Goal: Information Seeking & Learning: Learn about a topic

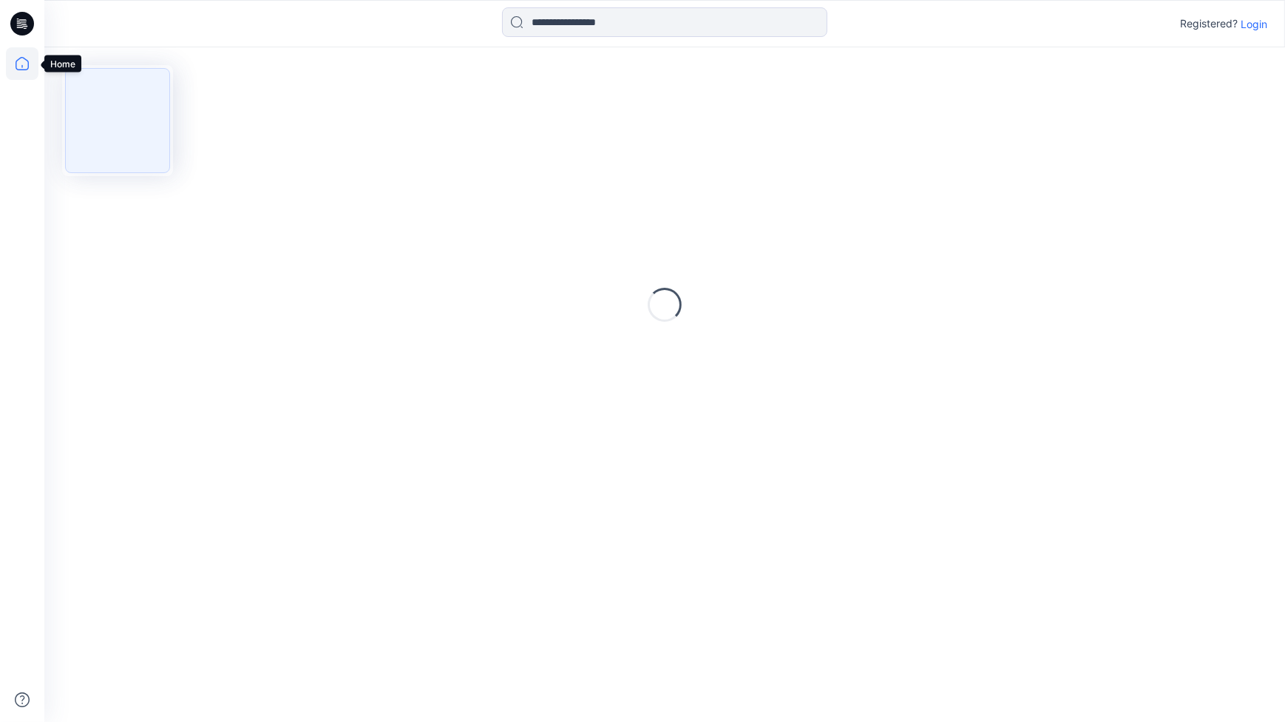
click at [15, 67] on icon at bounding box center [22, 63] width 33 height 33
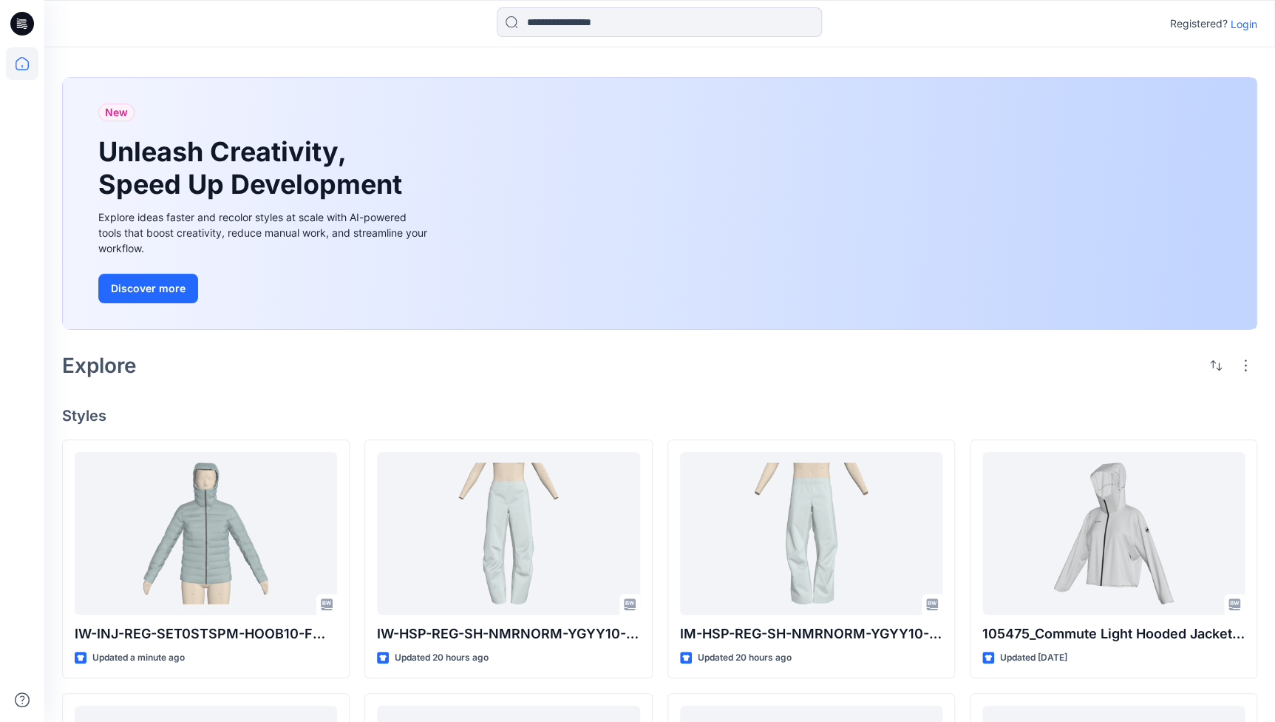
scroll to position [313, 0]
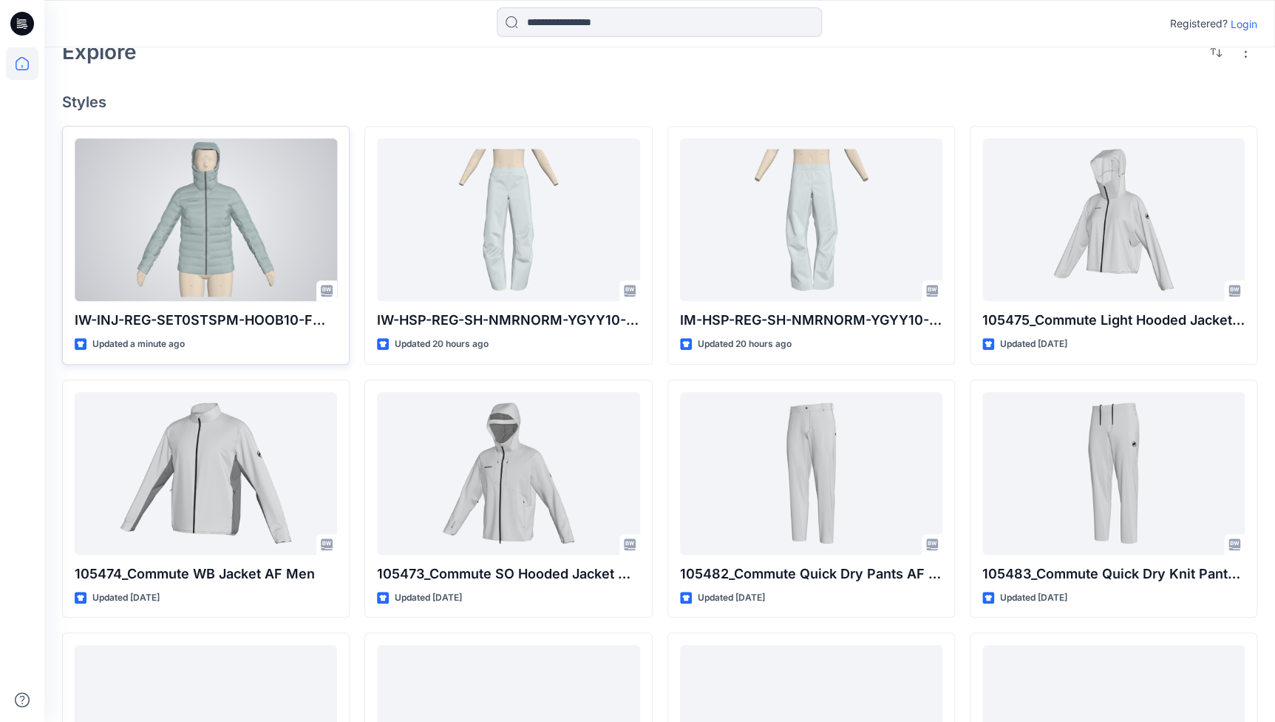
click at [217, 256] on div at bounding box center [206, 219] width 262 height 163
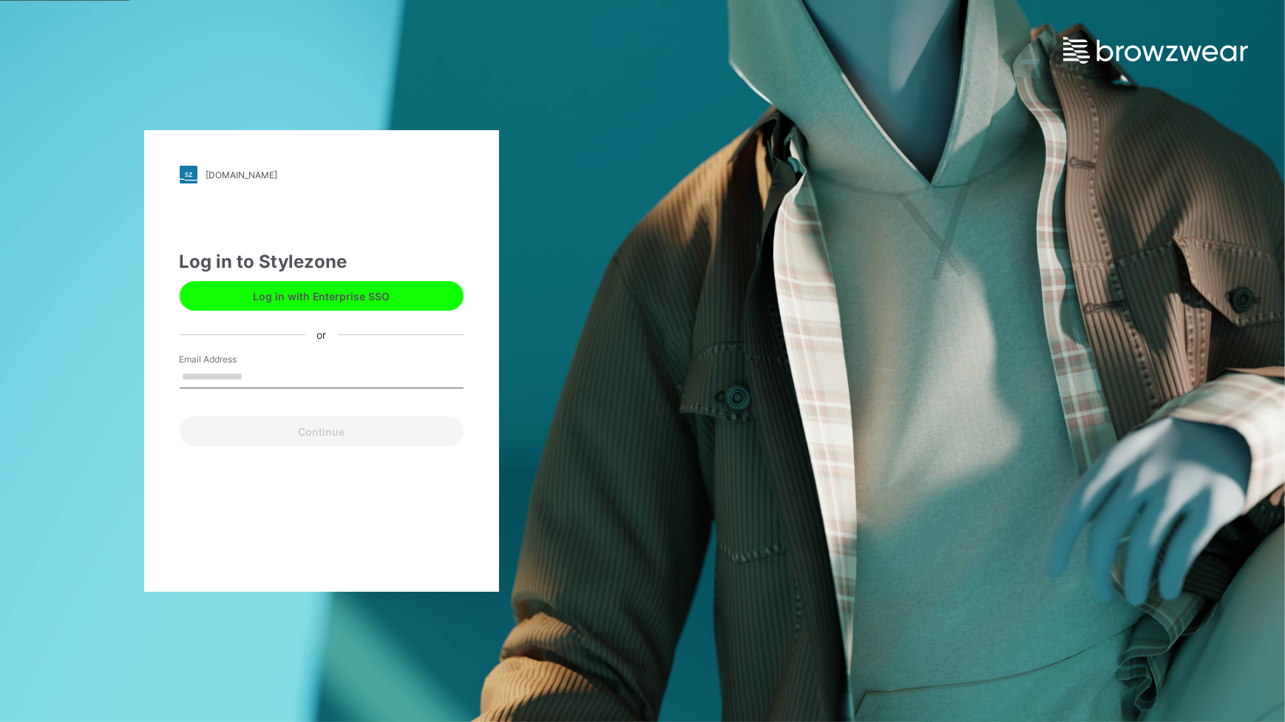
click at [339, 301] on button "Log in with Enterprise SSO" at bounding box center [322, 296] width 284 height 30
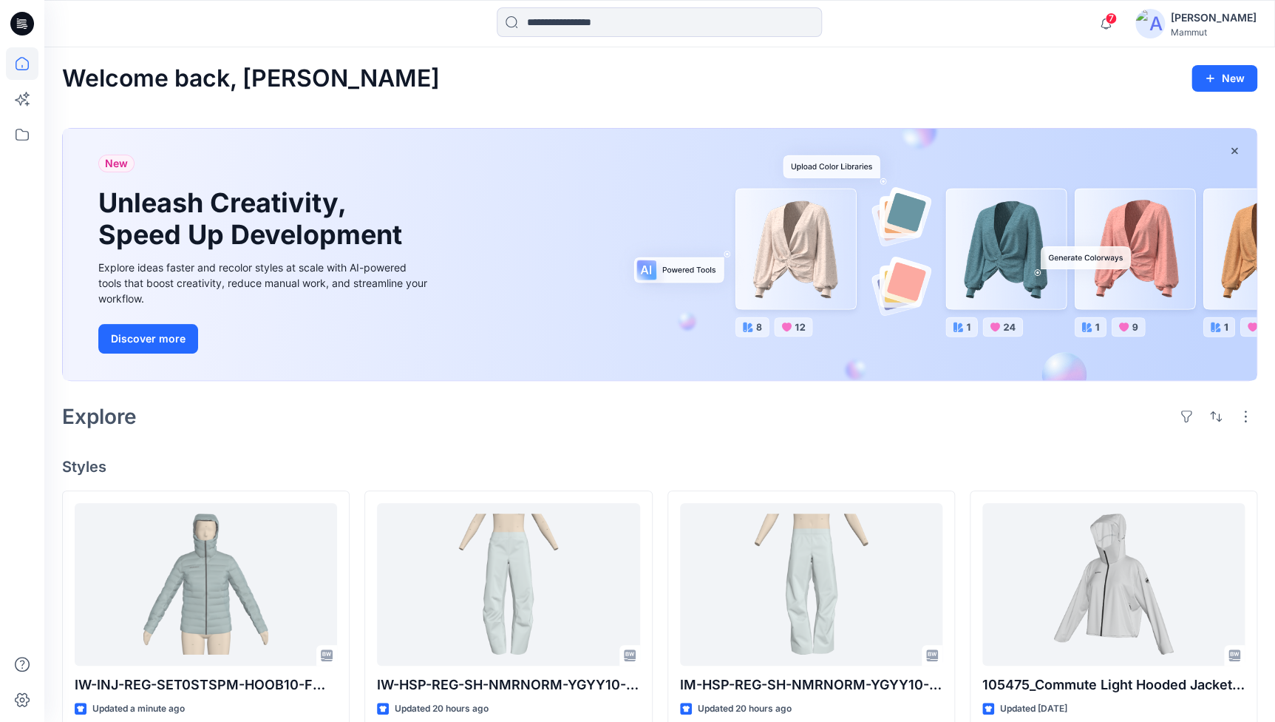
scroll to position [313, 0]
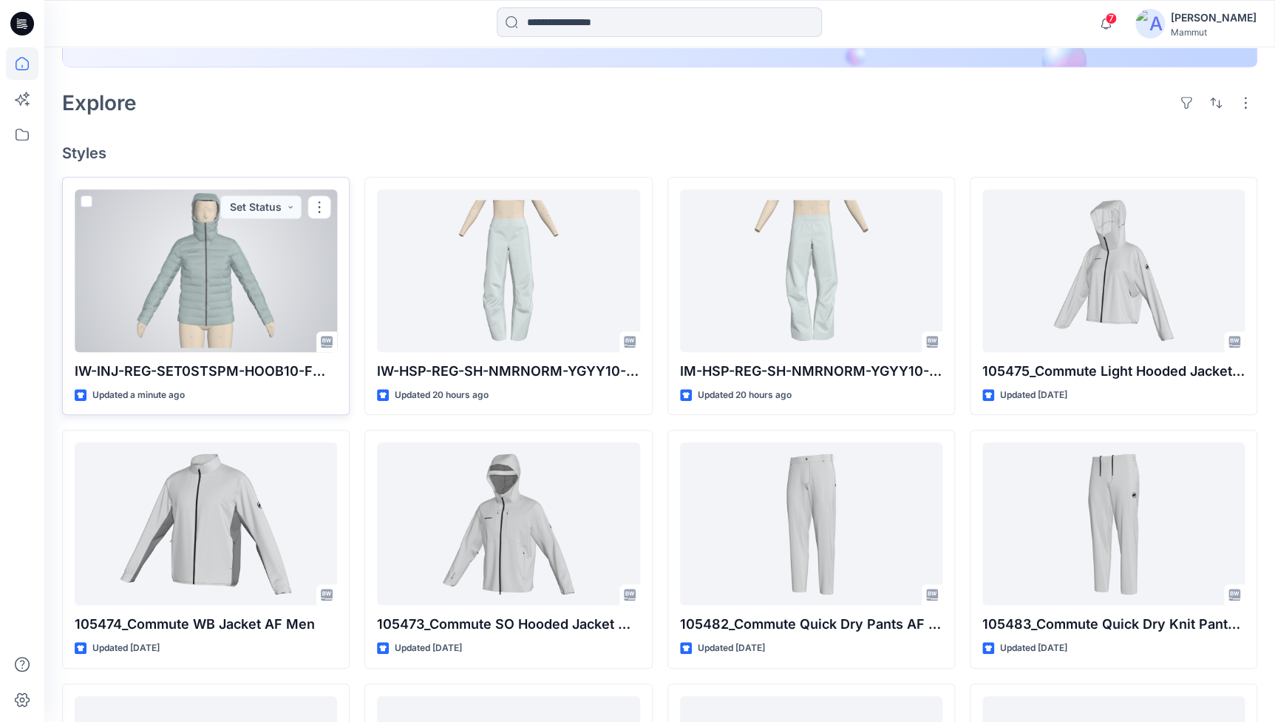
click at [222, 342] on div at bounding box center [206, 270] width 262 height 163
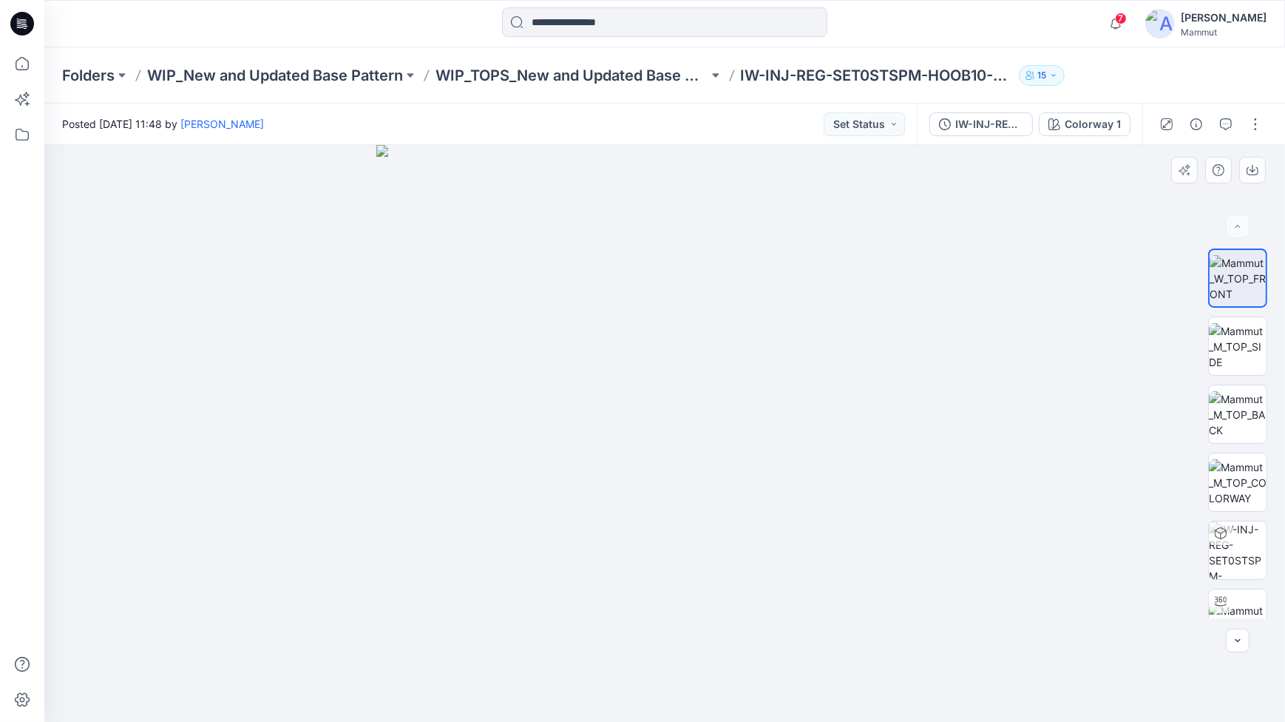
drag, startPoint x: 813, startPoint y: 540, endPoint x: 708, endPoint y: 549, distance: 106.1
click at [708, 549] on img at bounding box center [664, 433] width 577 height 577
click at [1229, 484] on img at bounding box center [1238, 482] width 58 height 47
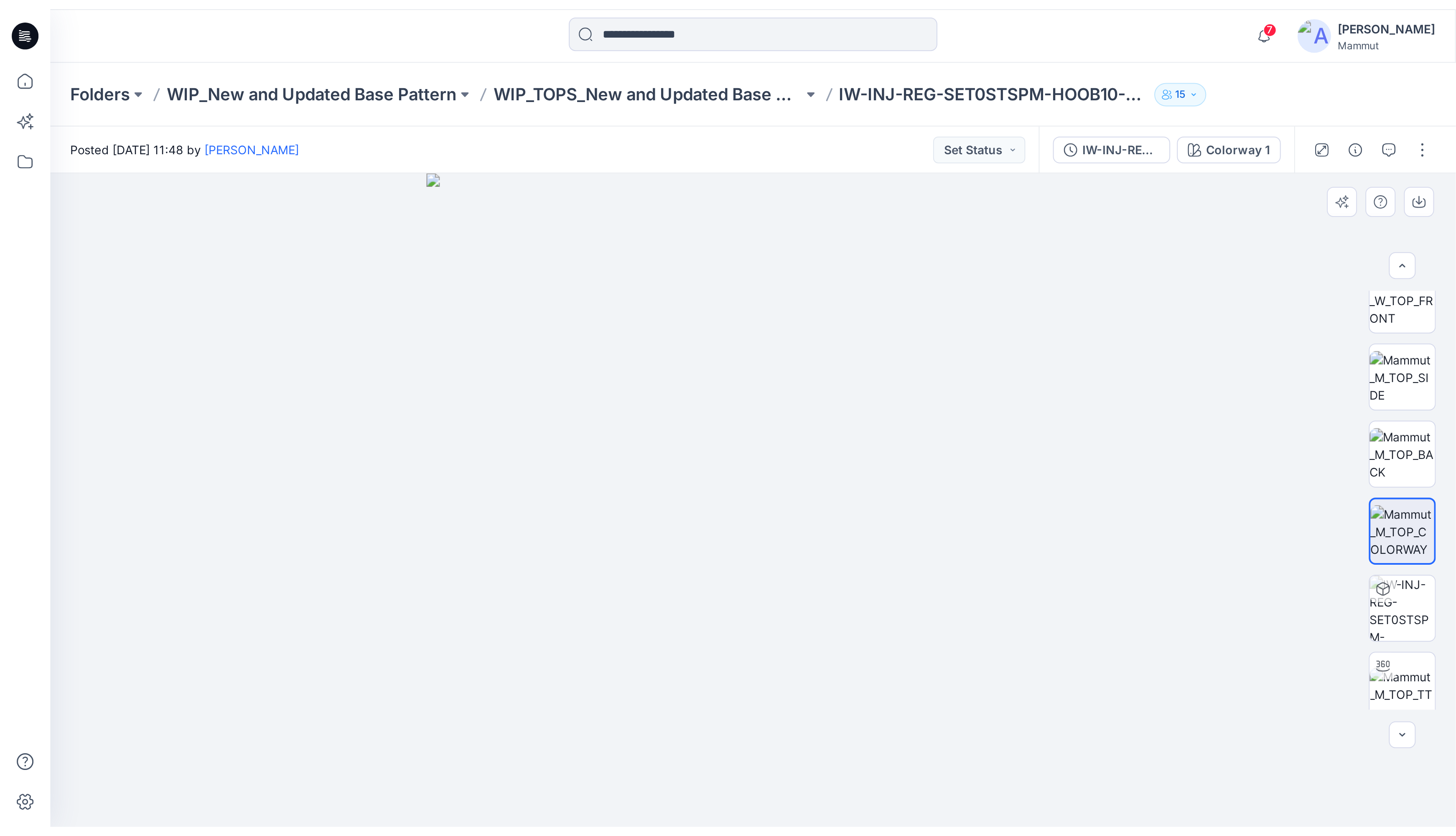
scroll to position [17, 0]
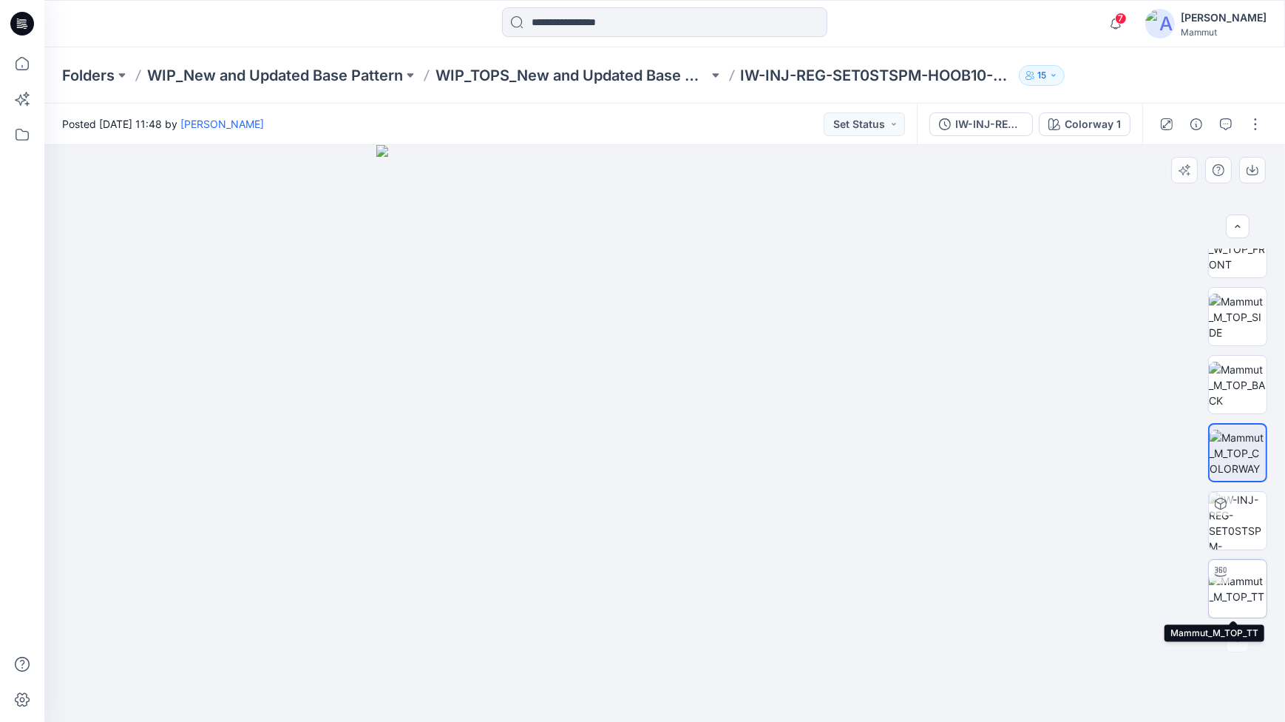
click at [1246, 574] on img at bounding box center [1238, 588] width 58 height 31
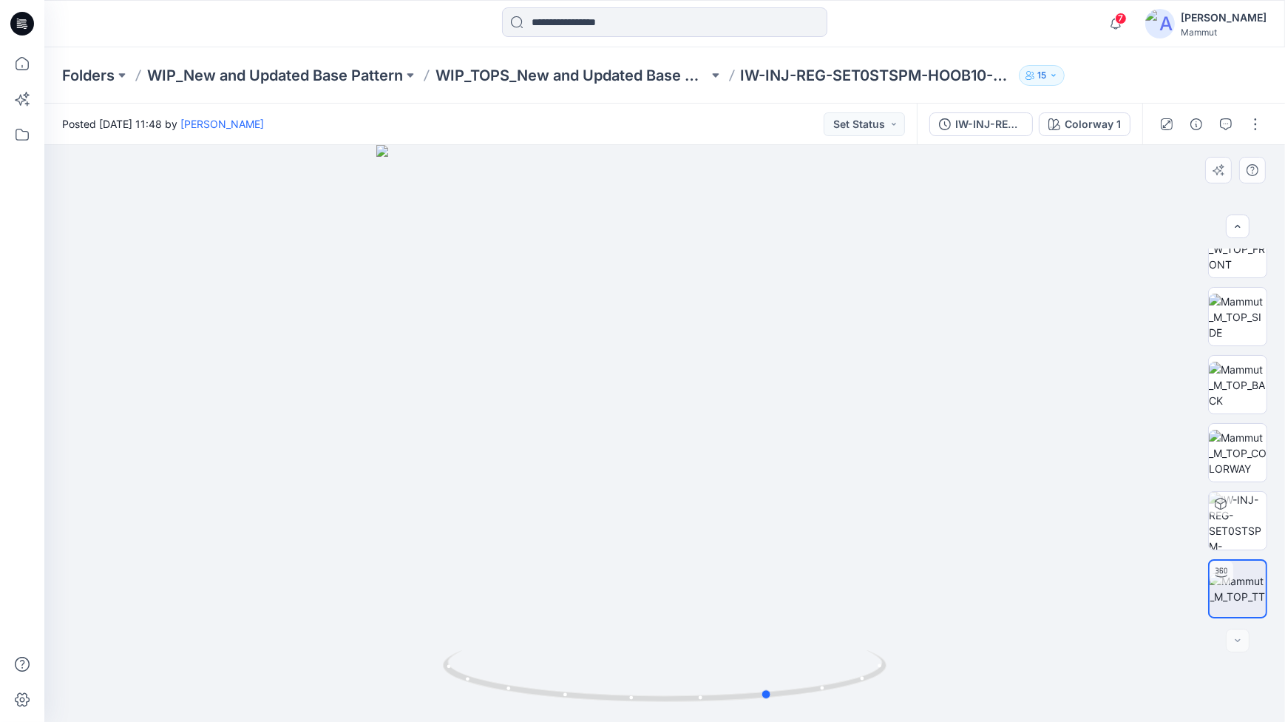
drag, startPoint x: 628, startPoint y: 698, endPoint x: 1177, endPoint y: 620, distance: 554.9
click at [1177, 620] on div at bounding box center [664, 433] width 1241 height 577
drag, startPoint x: 783, startPoint y: 682, endPoint x: 699, endPoint y: 659, distance: 86.6
click at [699, 659] on icon at bounding box center [666, 677] width 447 height 55
drag, startPoint x: 722, startPoint y: 695, endPoint x: 714, endPoint y: 692, distance: 9.4
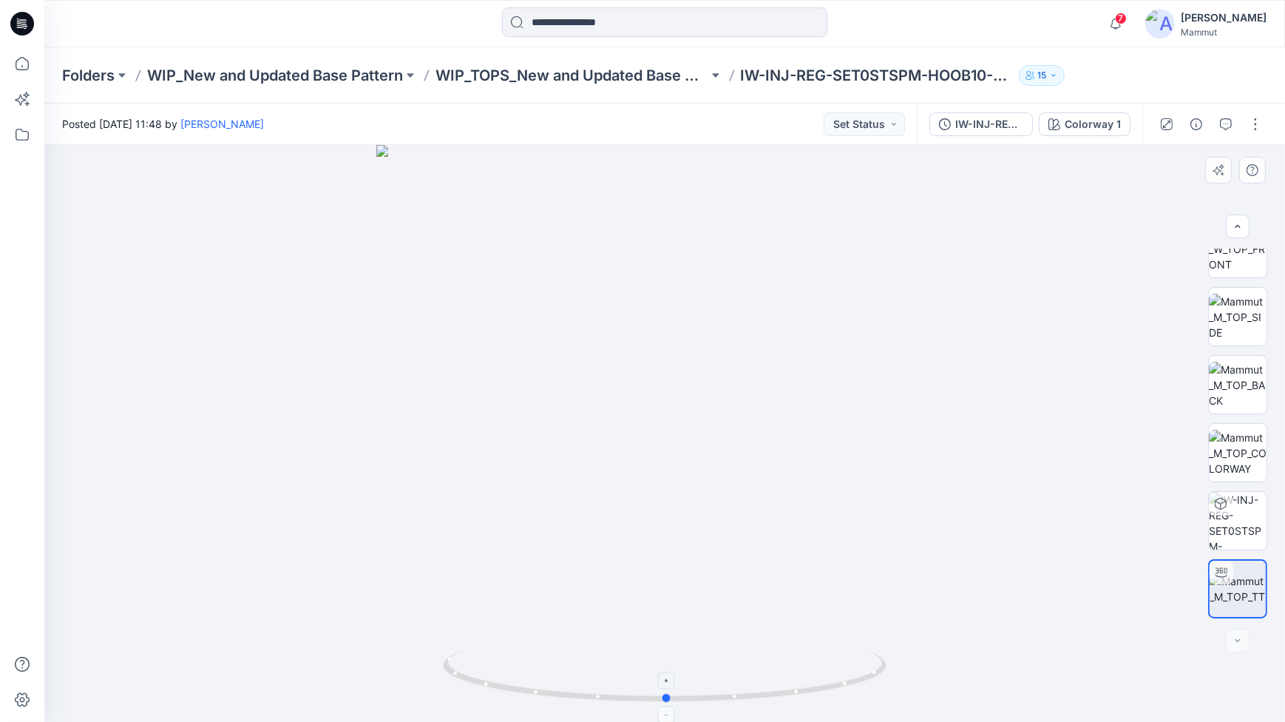
click at [714, 692] on icon at bounding box center [666, 677] width 447 height 55
